Goal: Information Seeking & Learning: Learn about a topic

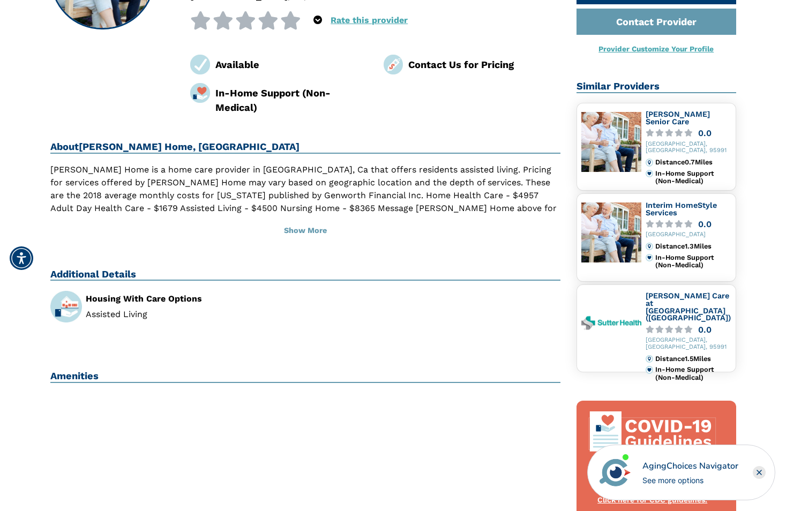
scroll to position [268, 0]
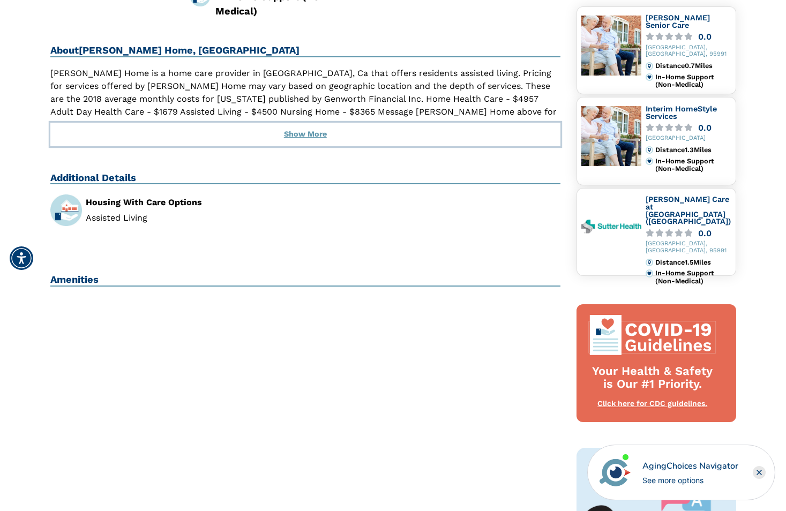
click at [300, 131] on button "Show More" at bounding box center [305, 135] width 511 height 24
